Goal: Transaction & Acquisition: Book appointment/travel/reservation

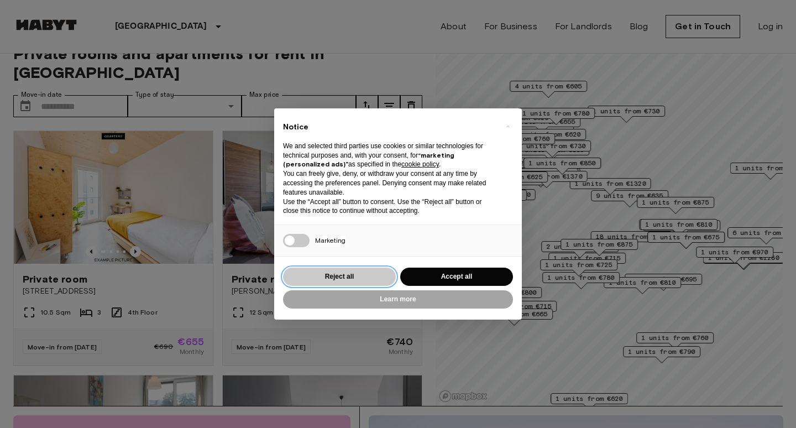
click at [358, 277] on button "Reject all" at bounding box center [339, 276] width 113 height 18
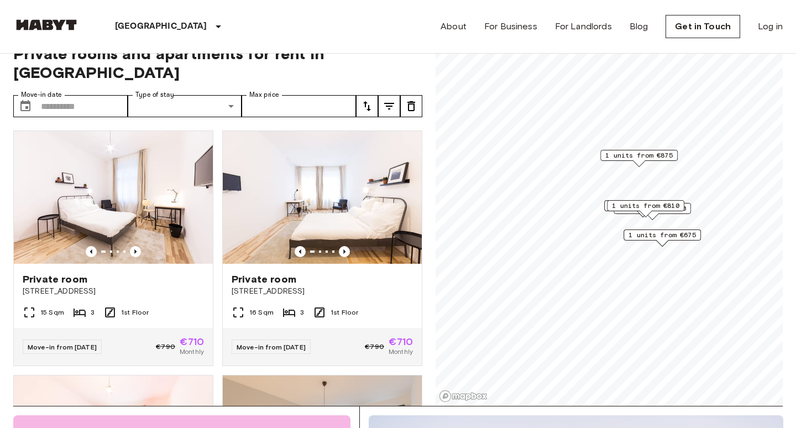
scroll to position [50, 0]
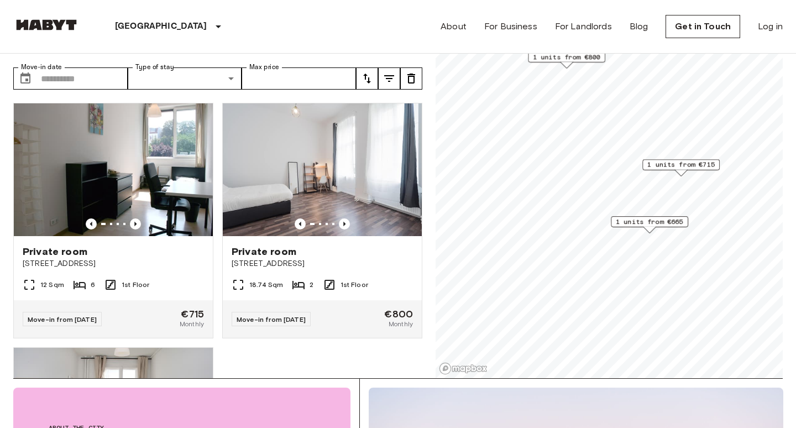
click at [659, 223] on span "1 units from €665" at bounding box center [649, 222] width 67 height 10
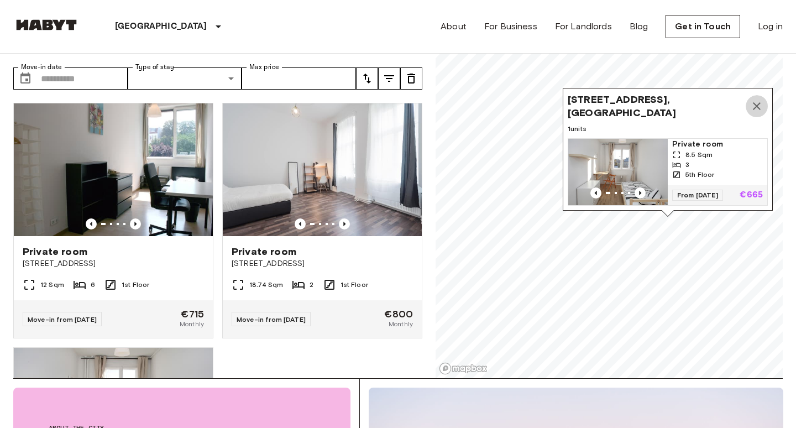
click at [756, 106] on icon "Map marker" at bounding box center [756, 105] width 13 height 13
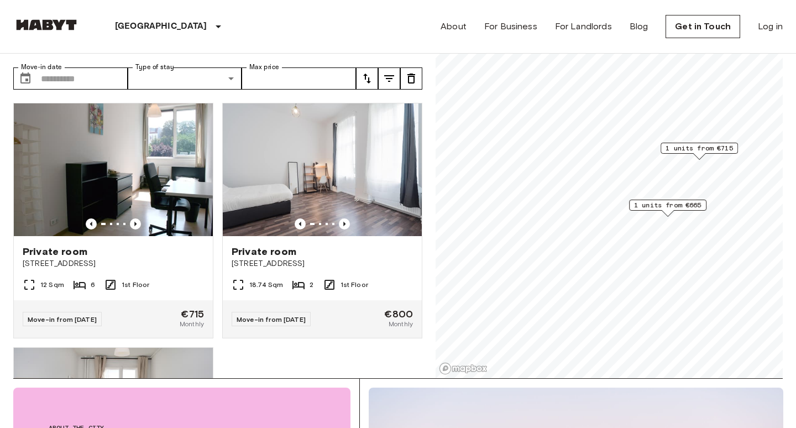
click at [686, 203] on span "1 units from €665" at bounding box center [667, 205] width 67 height 10
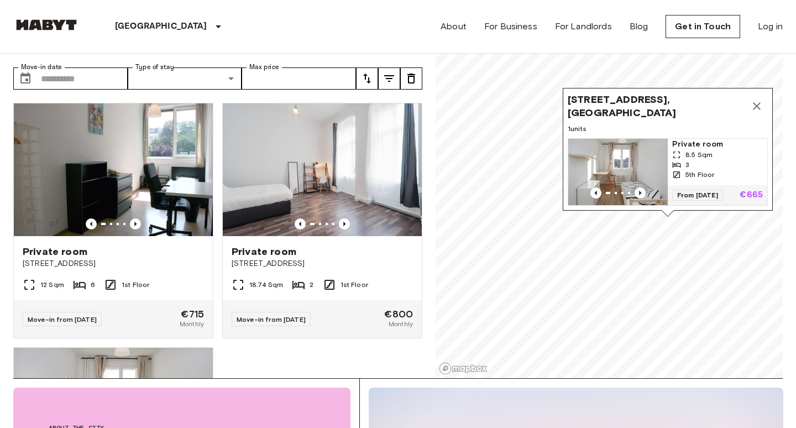
click at [754, 108] on icon "Map marker" at bounding box center [756, 105] width 13 height 13
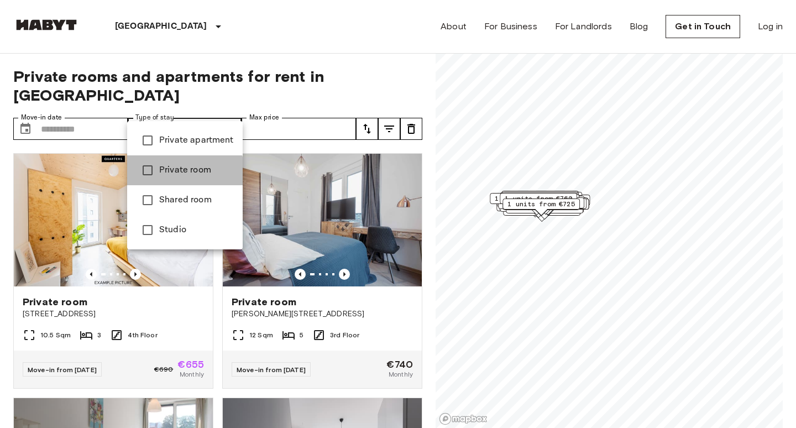
click at [172, 172] on span "Private room" at bounding box center [196, 170] width 75 height 13
type input "**********"
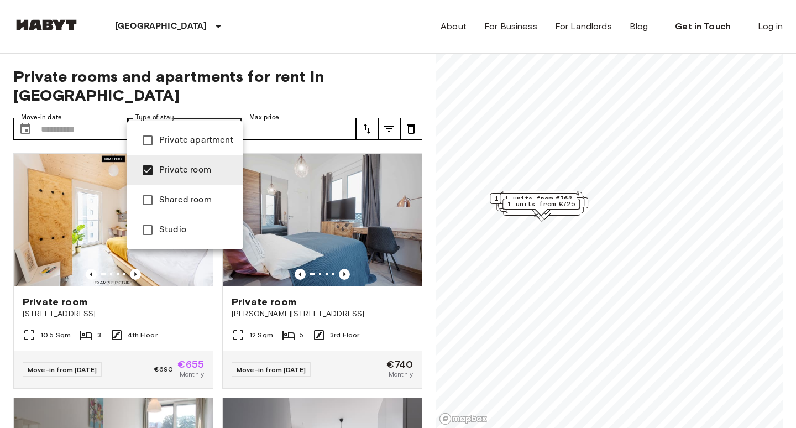
click at [263, 112] on div at bounding box center [398, 214] width 796 height 428
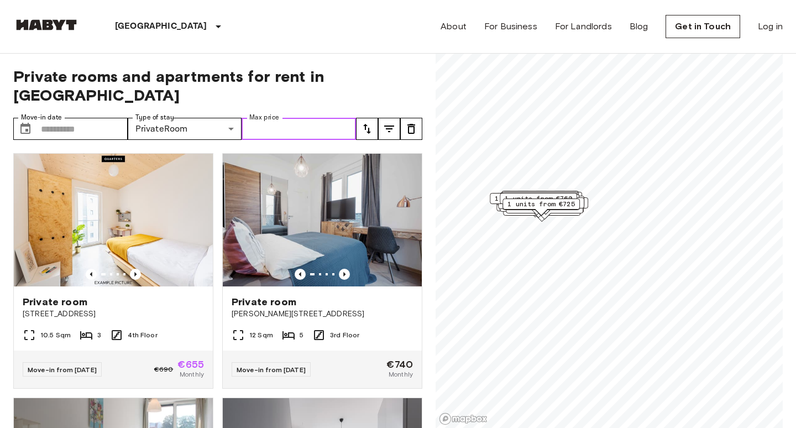
click at [263, 118] on input "Max price" at bounding box center [298, 129] width 114 height 22
click at [290, 118] on input "Max price" at bounding box center [298, 129] width 114 height 22
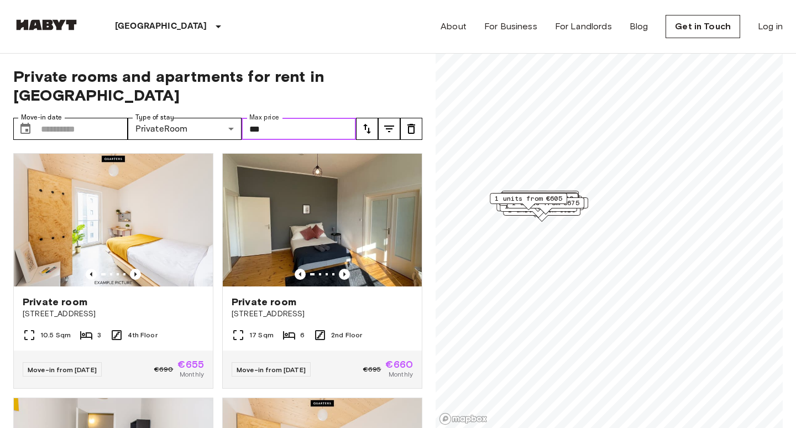
type input "***"
click at [375, 70] on span "Private rooms and apartments for rent in Berlin" at bounding box center [217, 86] width 409 height 38
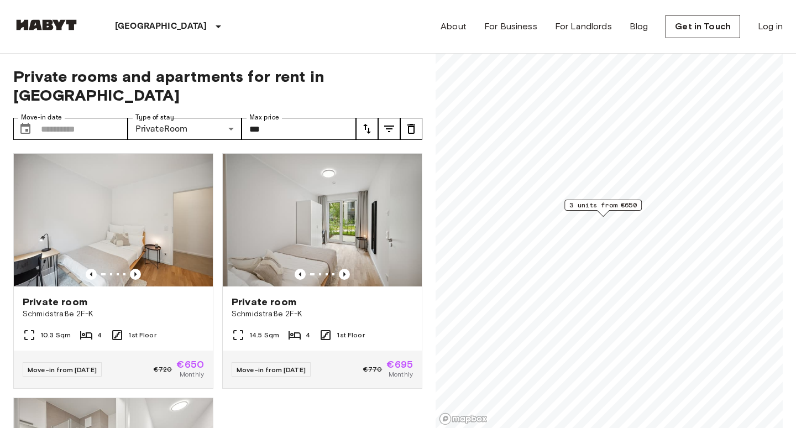
click at [613, 203] on span "3 units from €650" at bounding box center [602, 205] width 67 height 10
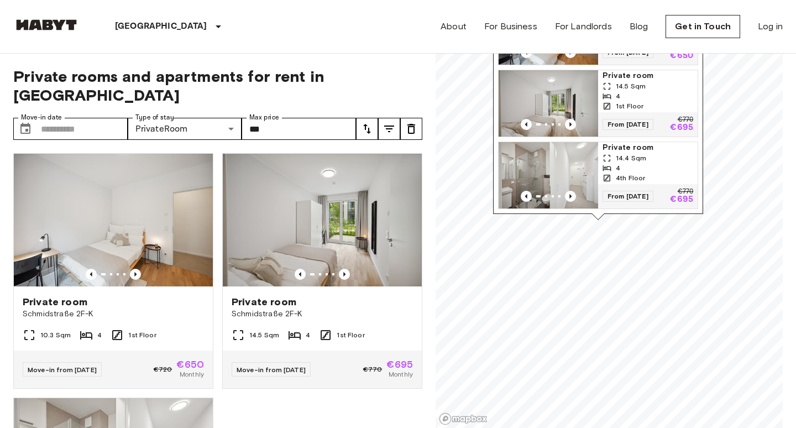
click at [624, 146] on span "Private room" at bounding box center [647, 147] width 91 height 11
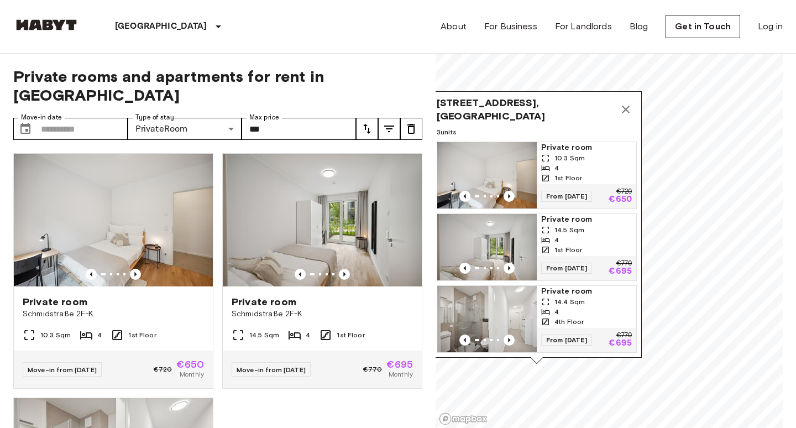
click at [626, 107] on icon "Map marker" at bounding box center [625, 109] width 13 height 13
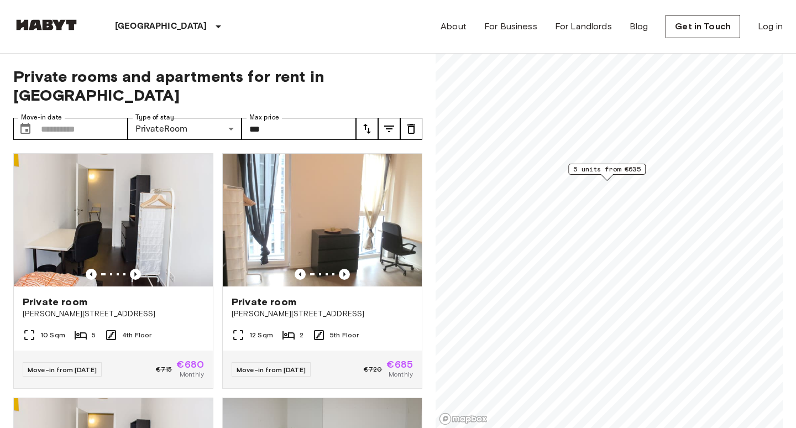
click at [612, 165] on span "5 units from €635" at bounding box center [606, 169] width 67 height 10
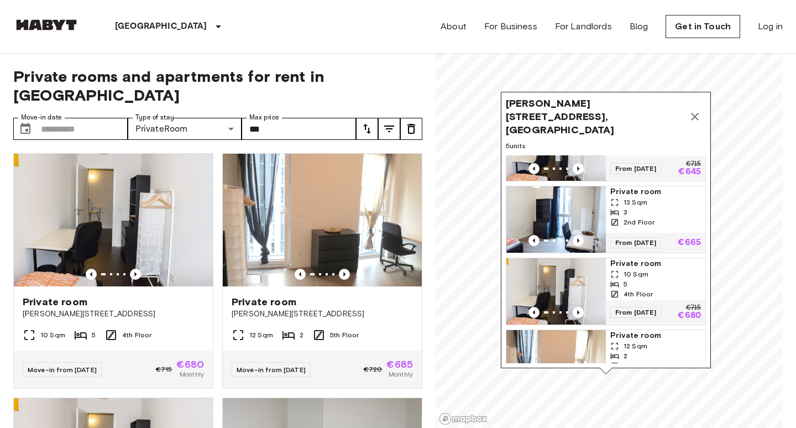
scroll to position [134, 0]
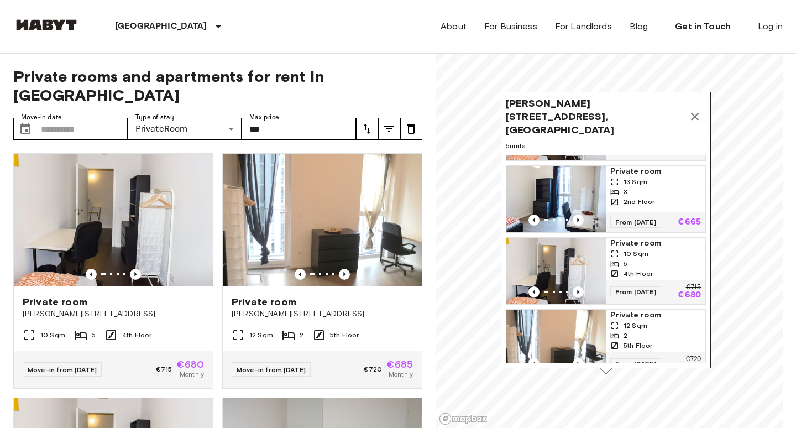
click at [640, 309] on span "Private room" at bounding box center [655, 314] width 91 height 11
click at [691, 111] on icon "Map marker" at bounding box center [694, 116] width 13 height 13
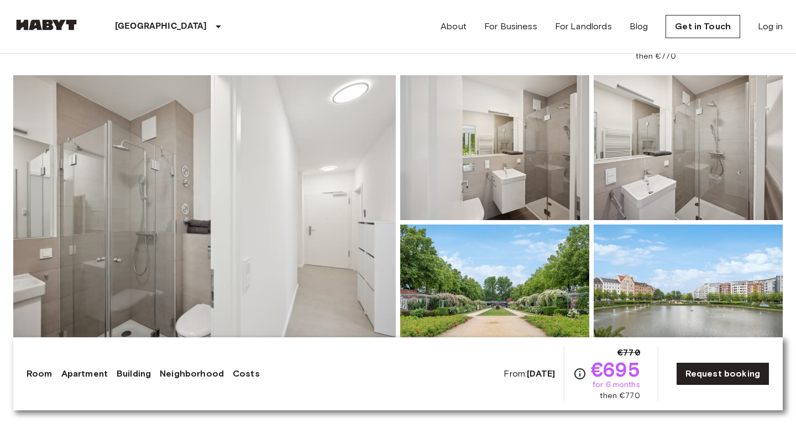
scroll to position [122, 0]
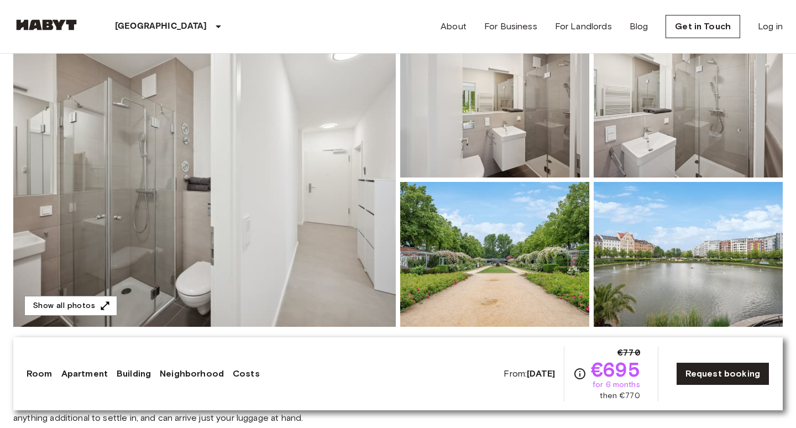
click at [214, 200] on img at bounding box center [204, 180] width 382 height 294
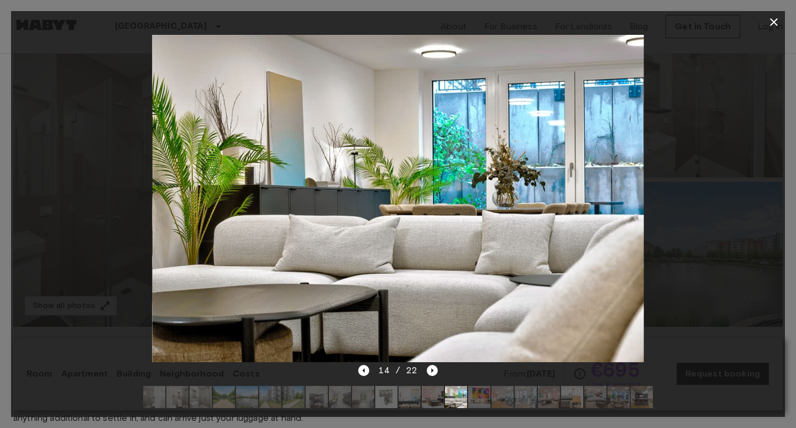
click at [773, 18] on icon "button" at bounding box center [773, 21] width 13 height 13
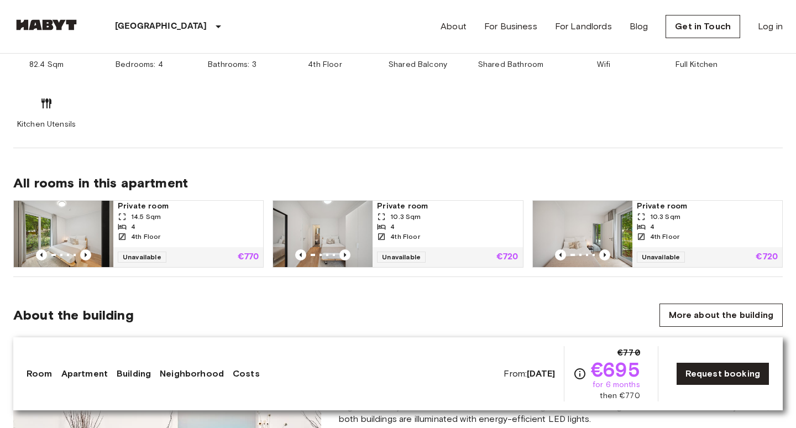
scroll to position [0, 0]
